Goal: Navigation & Orientation: Find specific page/section

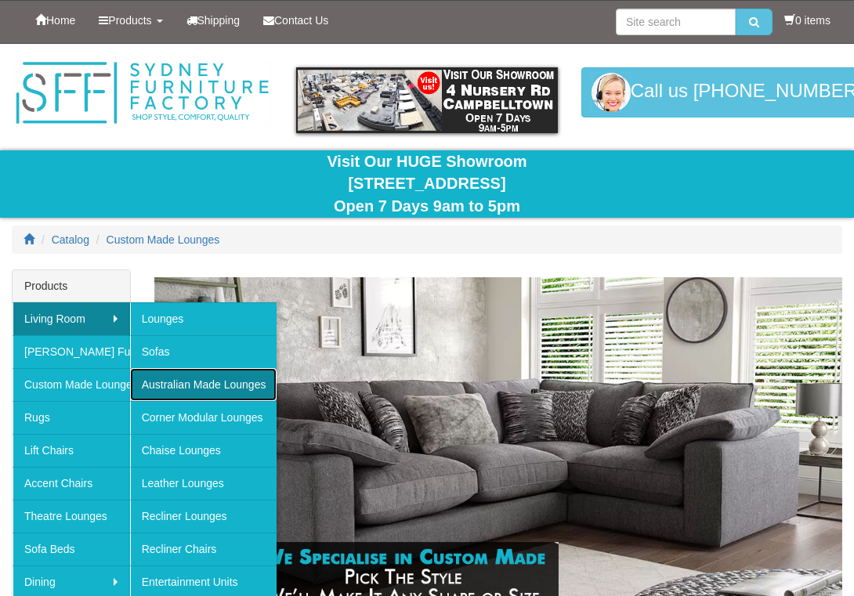
click at [229, 382] on link "Australian Made Lounges" at bounding box center [203, 384] width 147 height 33
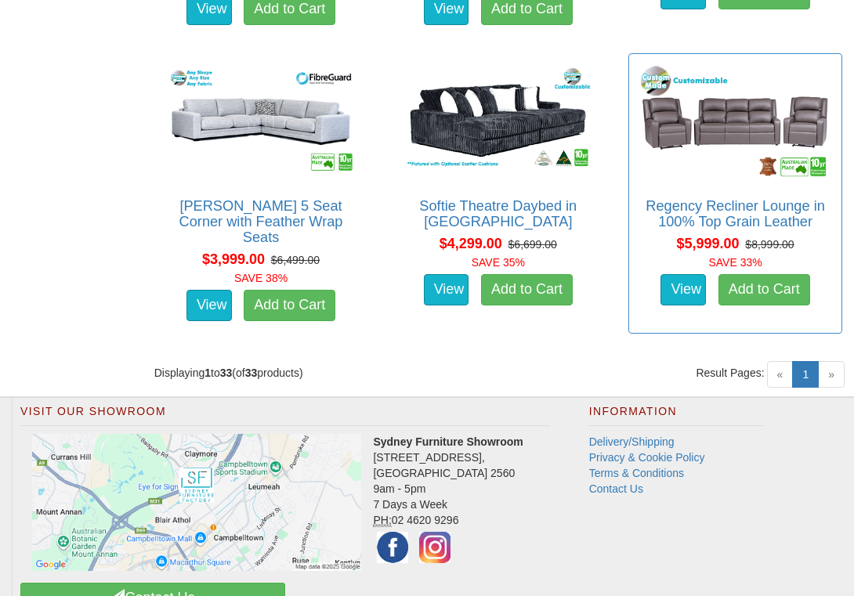
scroll to position [3885, 0]
